Goal: Information Seeking & Learning: Learn about a topic

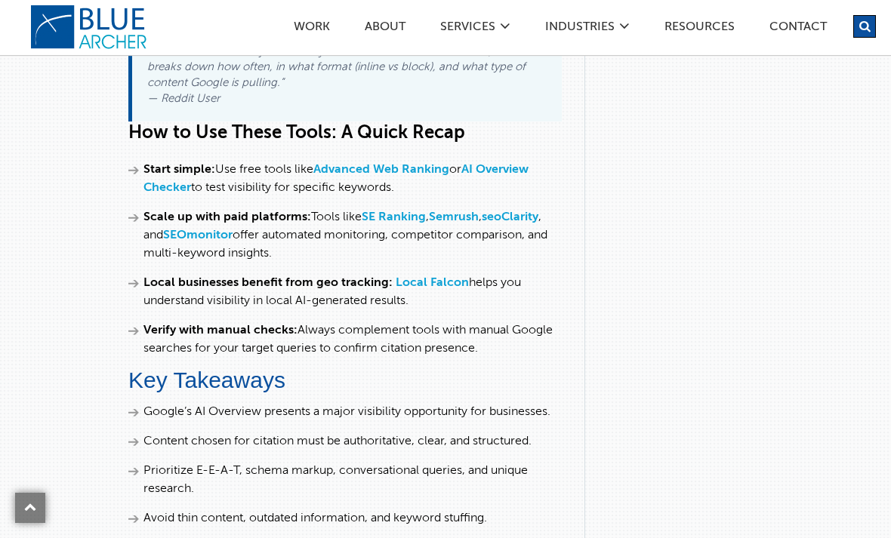
scroll to position [6009, 0]
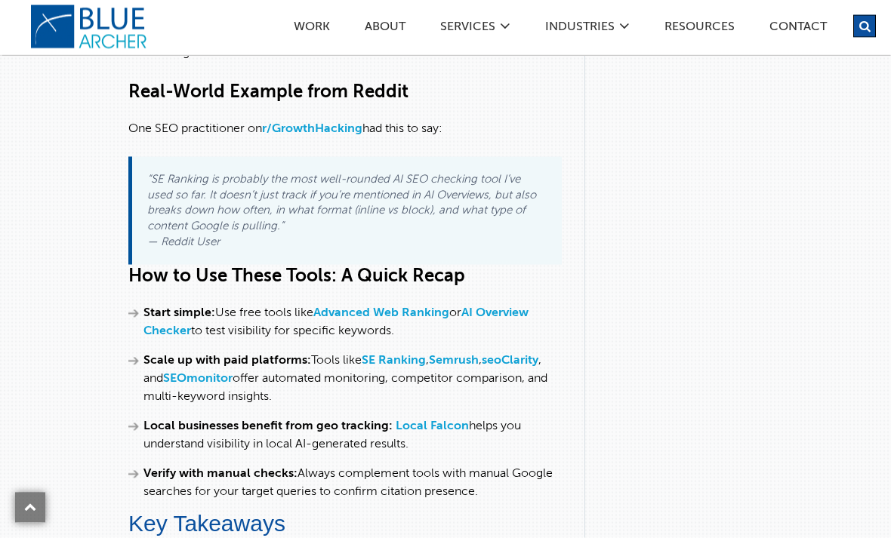
click at [102, 21] on div "Work ABOUT SERVICES Digital Strategy Marketing Web Design & Development Custom …" at bounding box center [481, 22] width 789 height 45
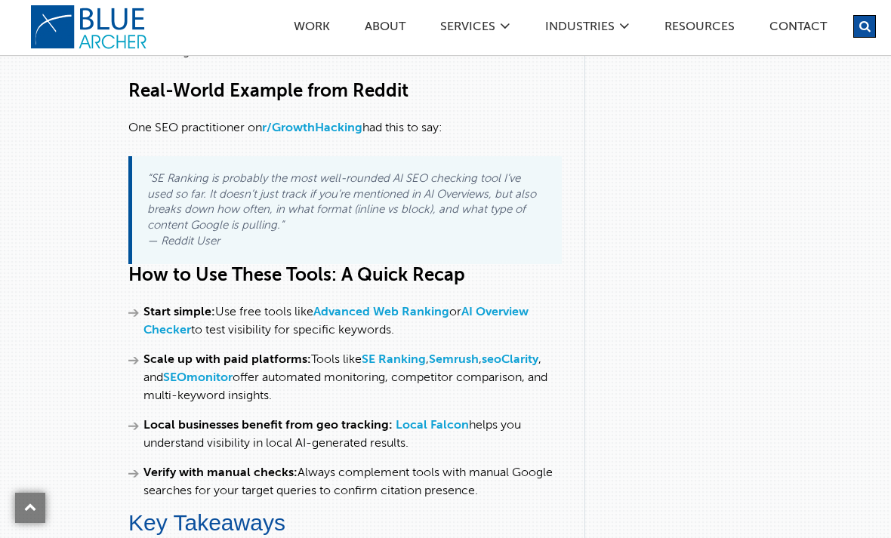
click at [86, 28] on link "logo" at bounding box center [90, 27] width 121 height 45
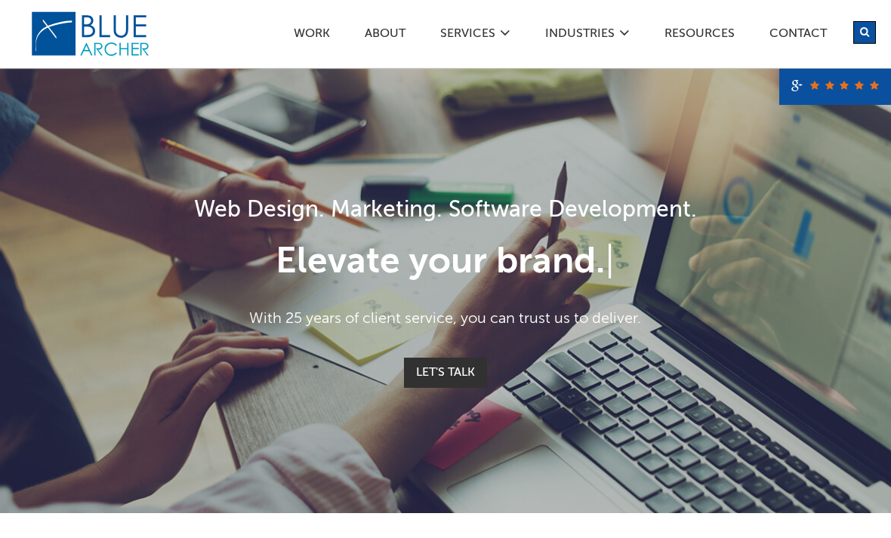
click at [72, 183] on div "Web Design. Marketing. Software Development. Elevate your brand. | With 25 year…" at bounding box center [445, 290] width 891 height 445
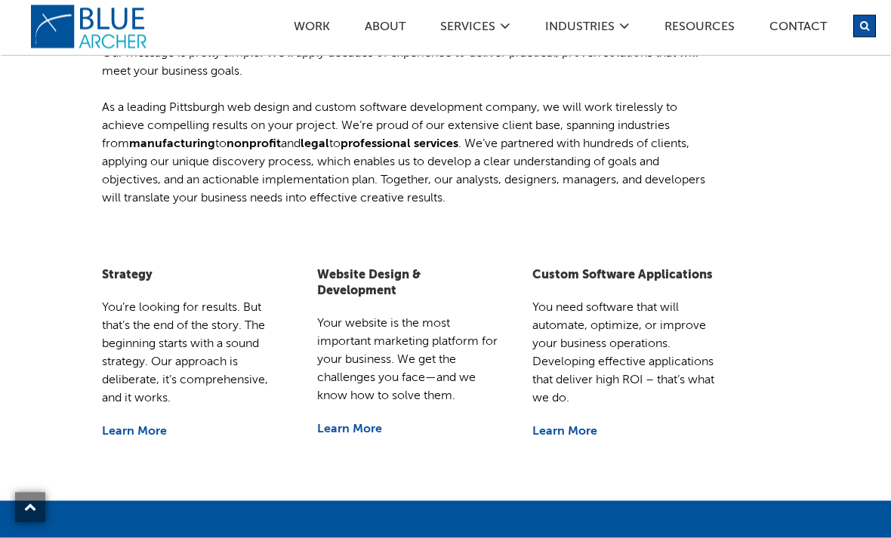
scroll to position [585, 0]
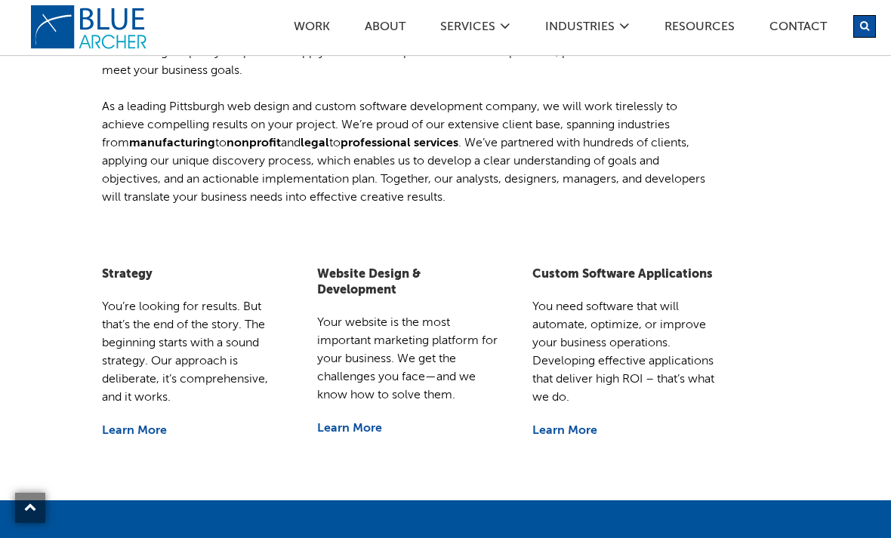
click at [707, 28] on link "Resources" at bounding box center [699, 29] width 72 height 16
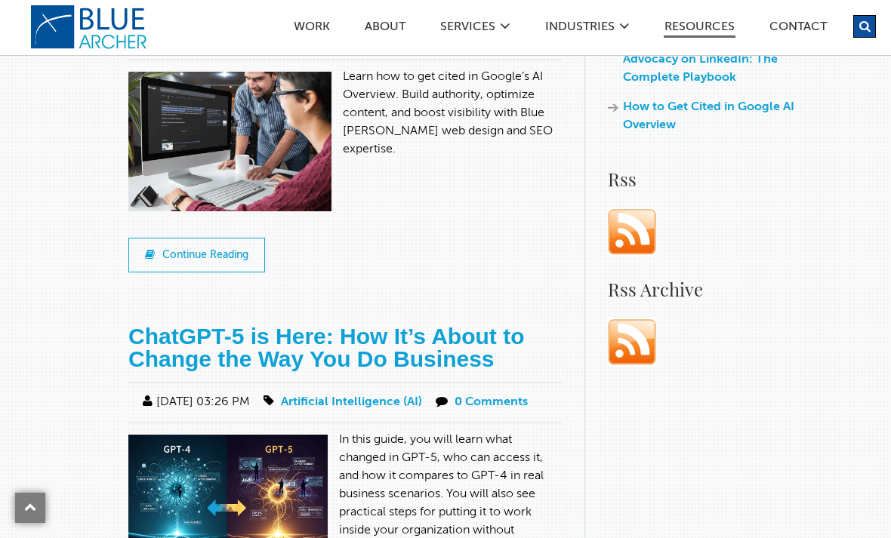
scroll to position [1083, 0]
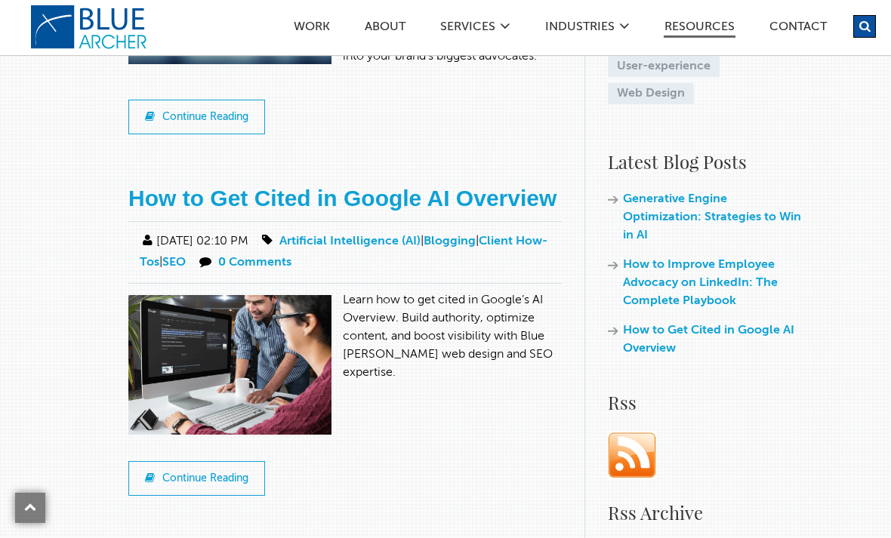
scroll to position [830, 0]
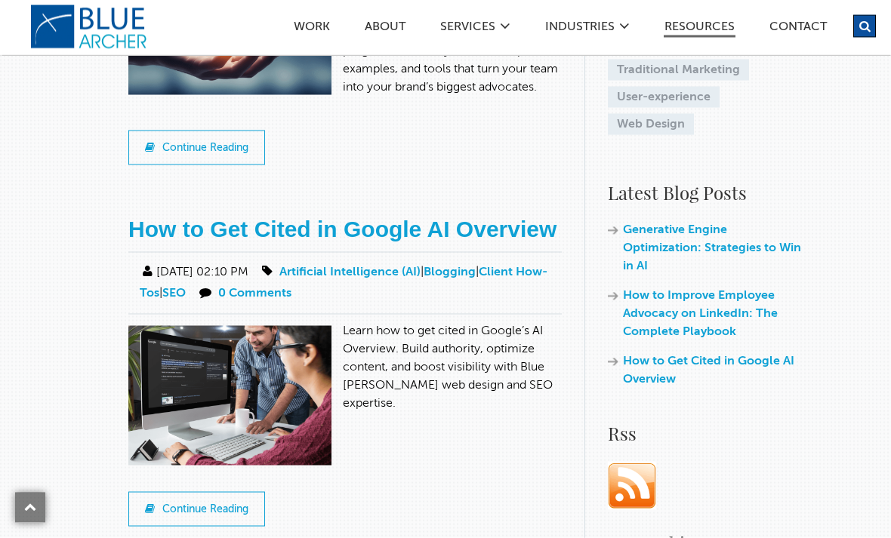
click at [157, 242] on link "How to Get Cited in Google AI Overview" at bounding box center [342, 229] width 428 height 25
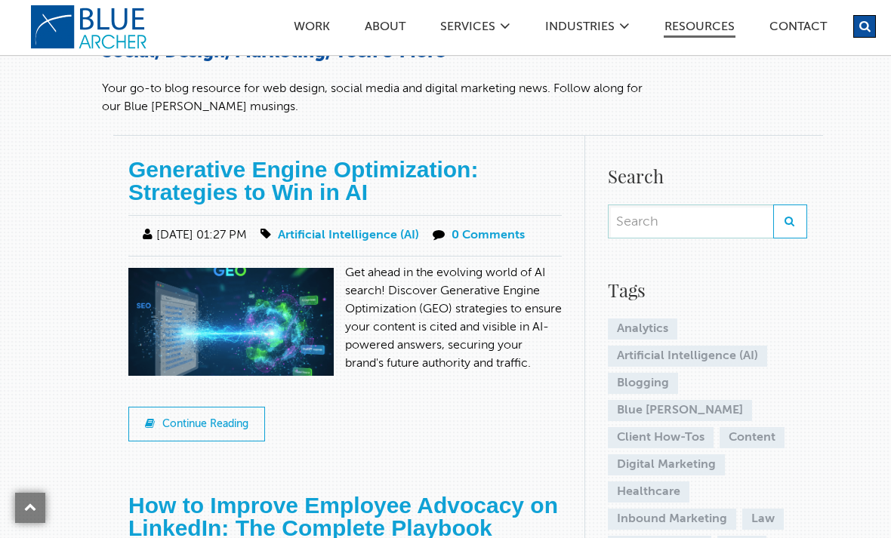
scroll to position [159, 0]
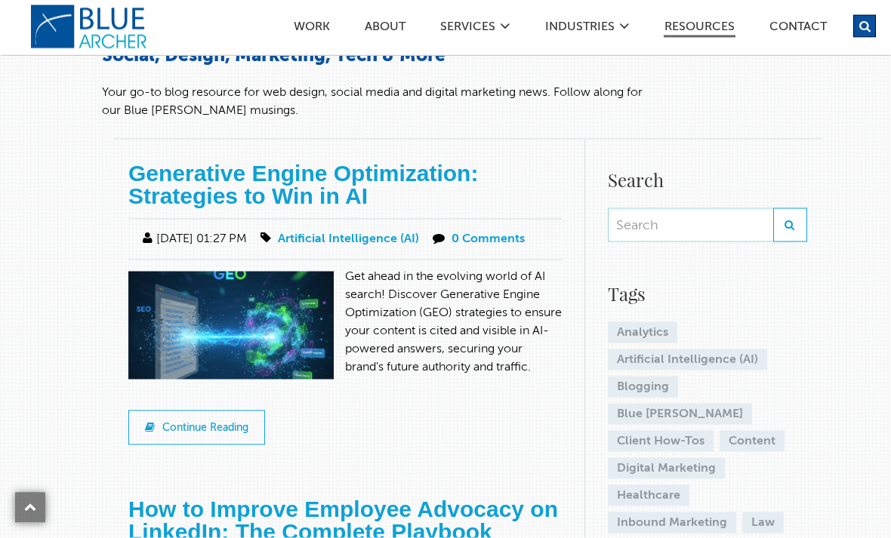
click at [155, 177] on link "Generative Engine Optimization: Strategies to Win in AI" at bounding box center [302, 185] width 349 height 48
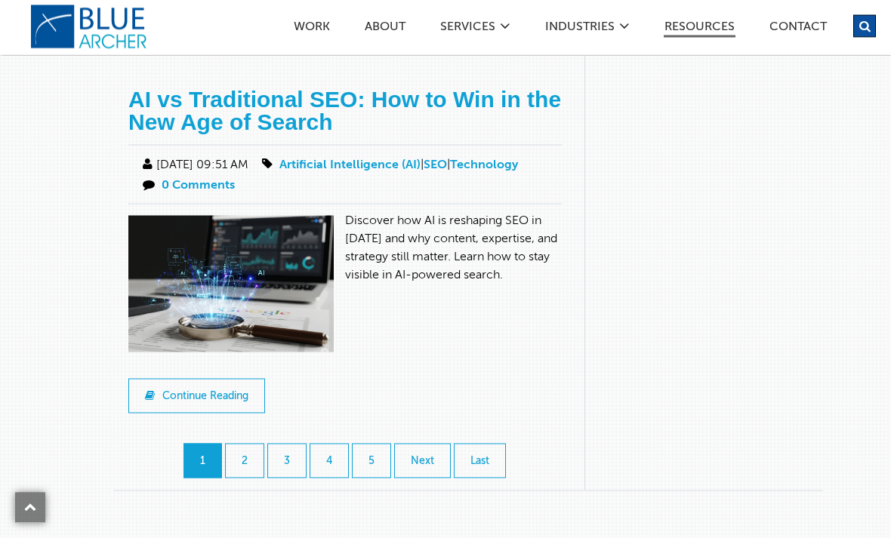
scroll to position [1679, 0]
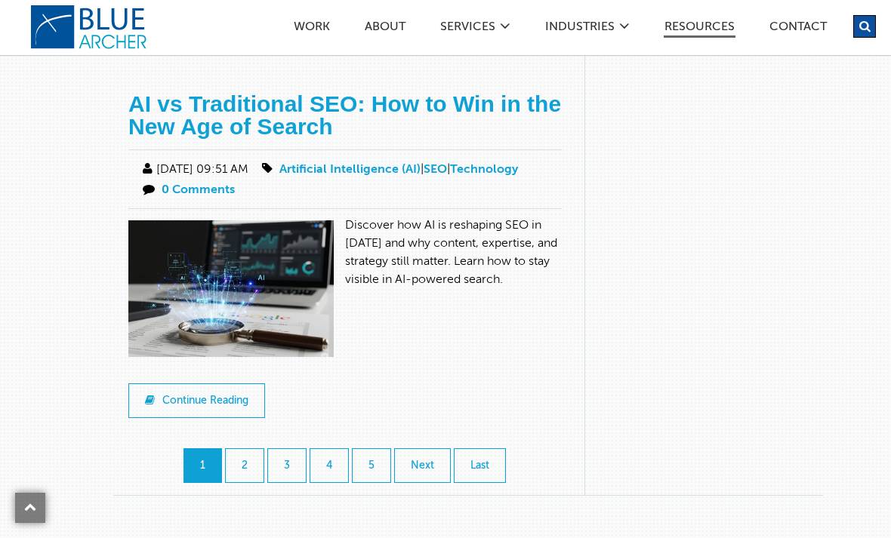
click at [146, 139] on link "AI vs Traditional SEO: How to Win in the New Age of Search" at bounding box center [344, 115] width 433 height 48
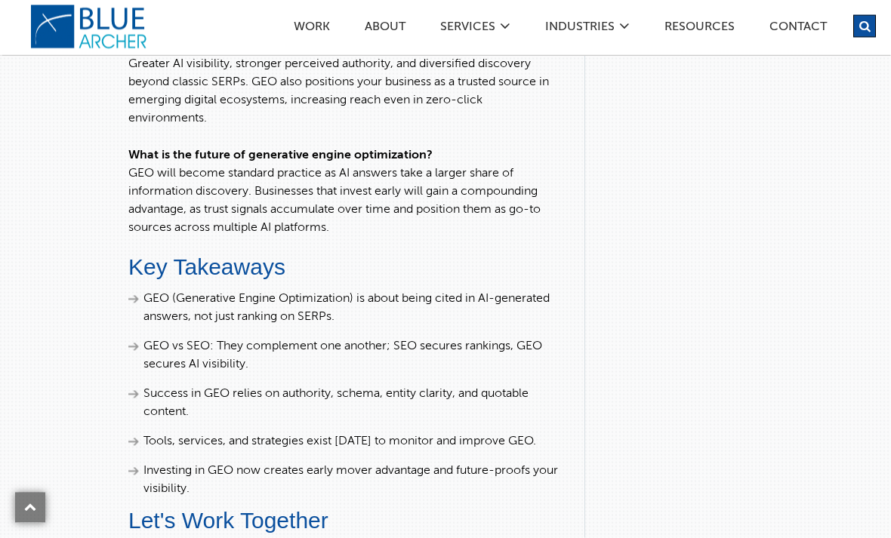
scroll to position [4453, 0]
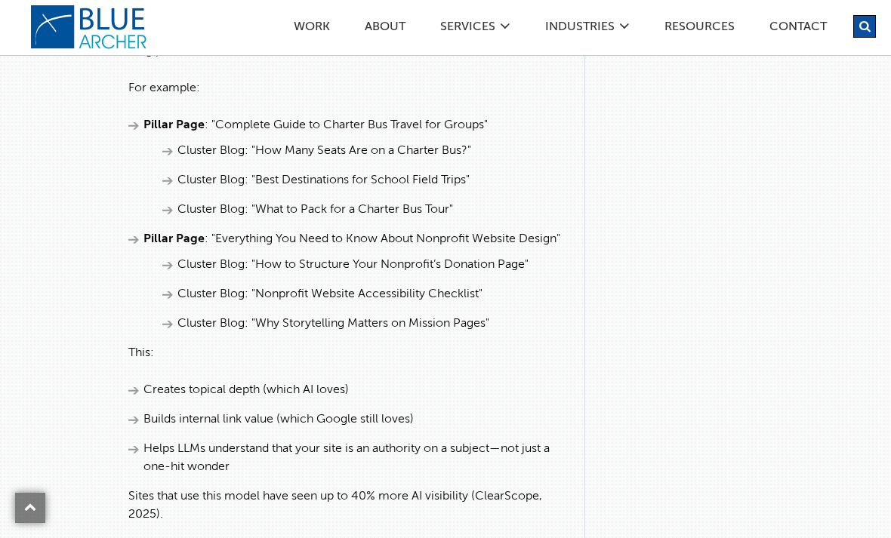
scroll to position [3385, 0]
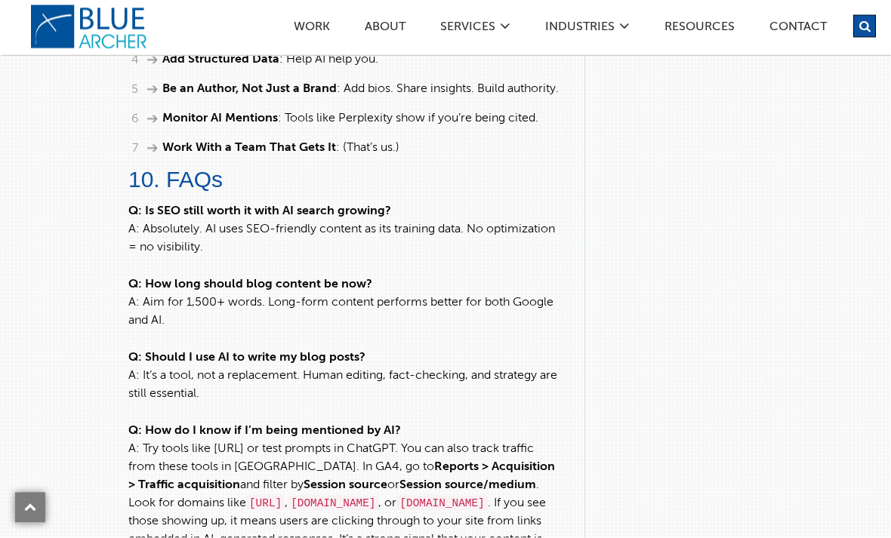
scroll to position [4760, 0]
